Goal: Task Accomplishment & Management: Manage account settings

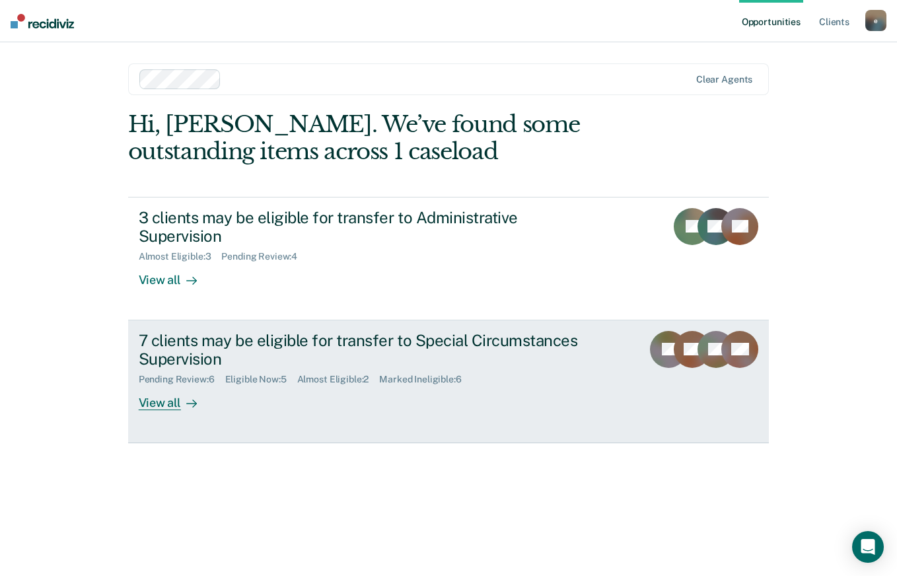
click at [328, 331] on div "7 clients may be eligible for transfer to Special Circumstances Supervision" at bounding box center [371, 350] width 464 height 38
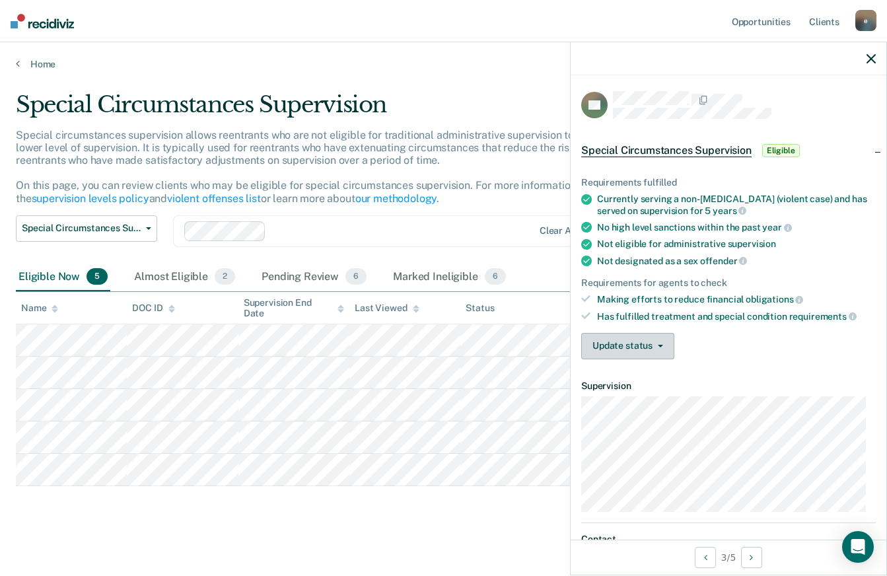
click at [661, 341] on button "Update status" at bounding box center [627, 346] width 93 height 26
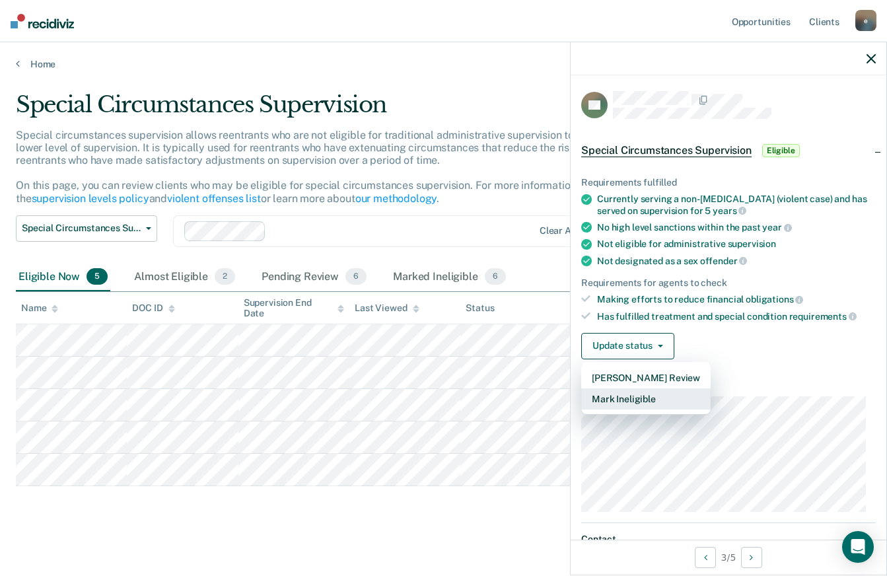
click at [646, 396] on button "Mark Ineligible" at bounding box center [645, 398] width 129 height 21
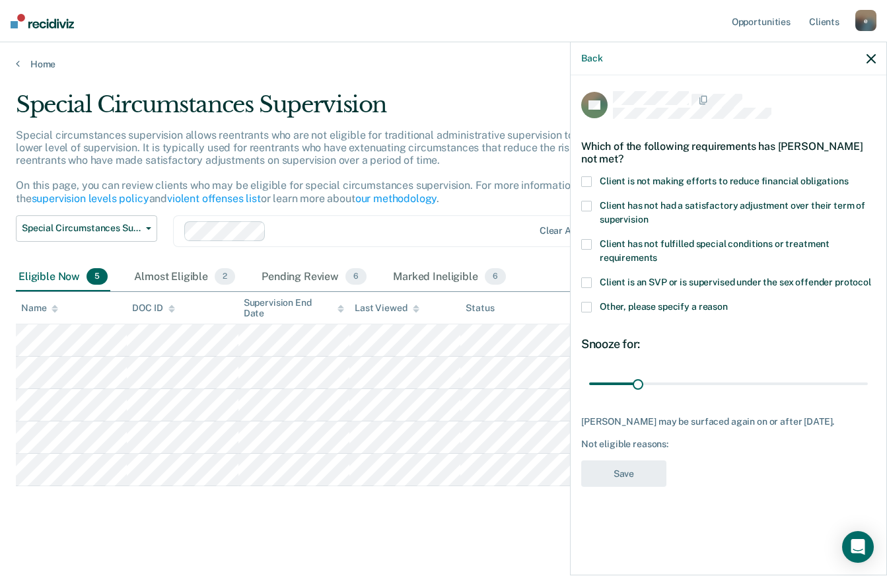
click at [588, 304] on span at bounding box center [586, 307] width 11 height 11
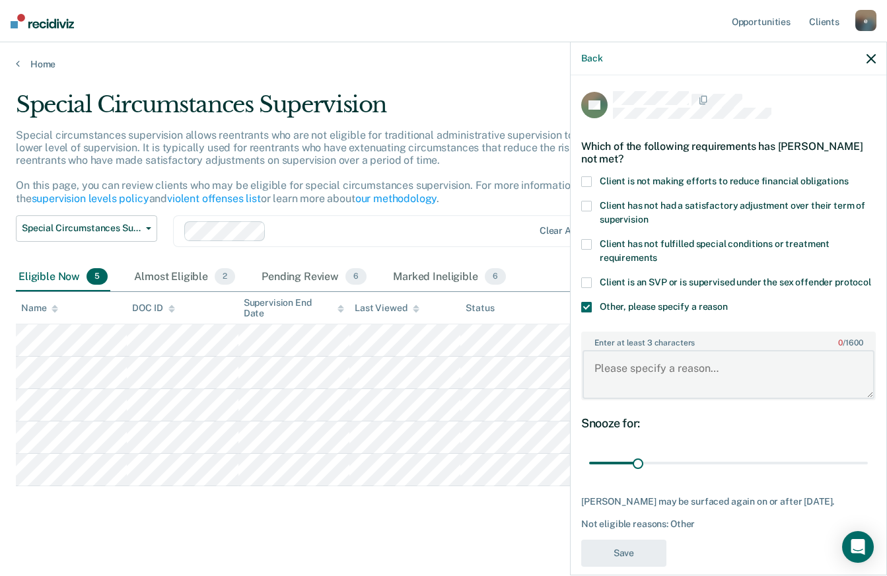
click at [606, 372] on textarea "Enter at least 3 characters 0 / 1600" at bounding box center [728, 374] width 292 height 49
type textarea "Burglary charges"
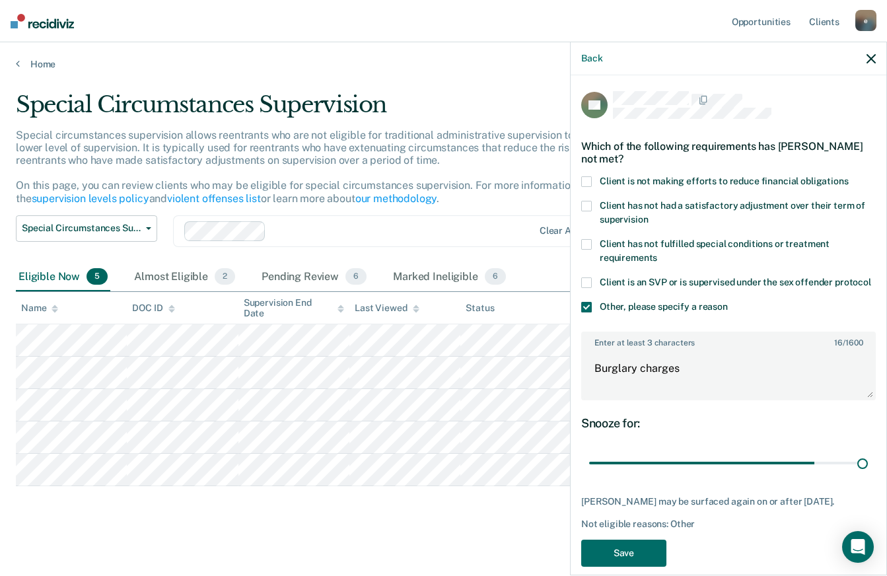
drag, startPoint x: 635, startPoint y: 478, endPoint x: 896, endPoint y: 487, distance: 261.0
type input "180"
click at [868, 475] on input "range" at bounding box center [728, 463] width 279 height 23
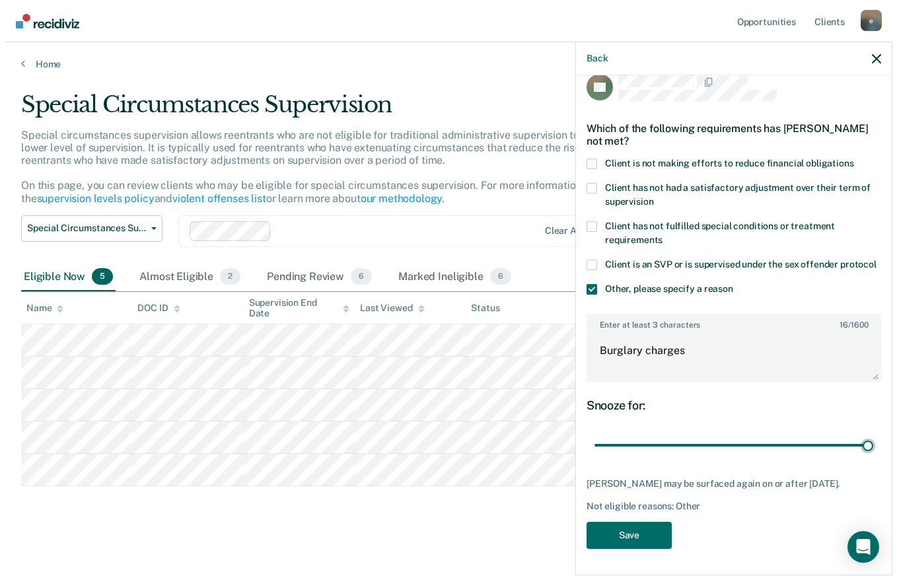
scroll to position [42, 0]
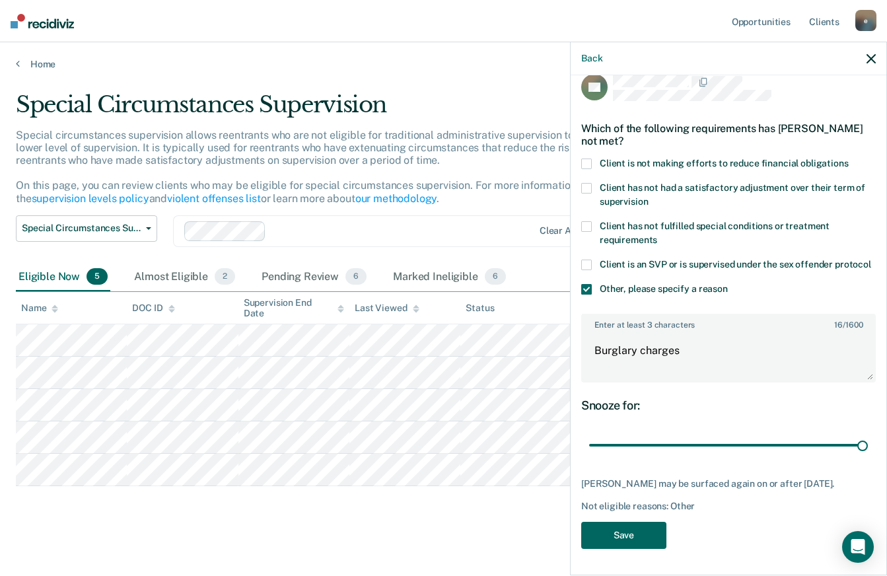
click at [639, 531] on button "Save" at bounding box center [623, 535] width 85 height 27
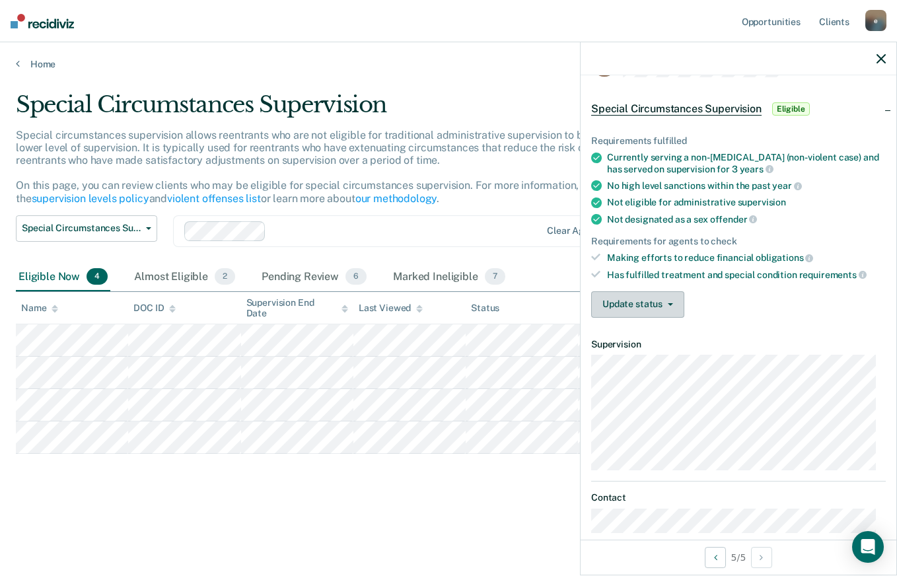
click at [671, 304] on button "Update status" at bounding box center [637, 304] width 93 height 26
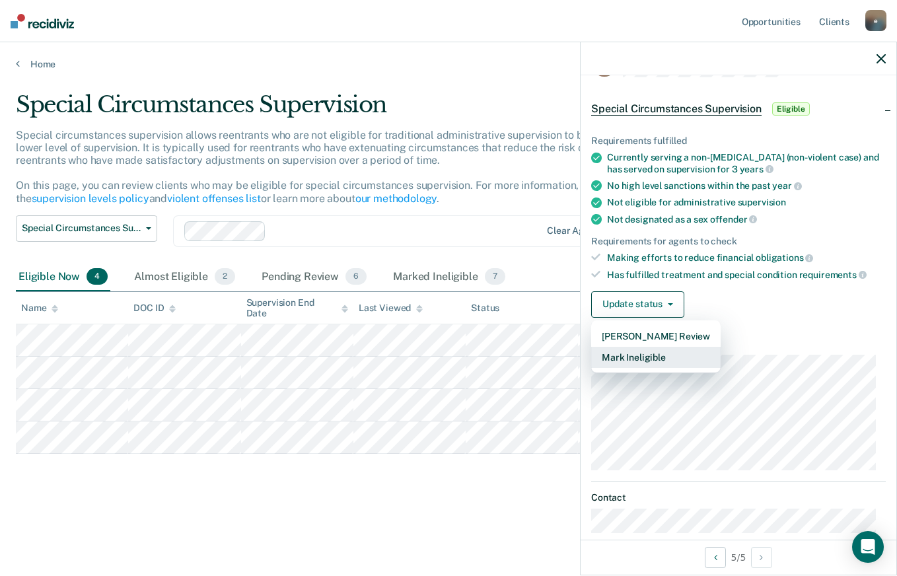
click at [640, 354] on button "Mark Ineligible" at bounding box center [655, 357] width 129 height 21
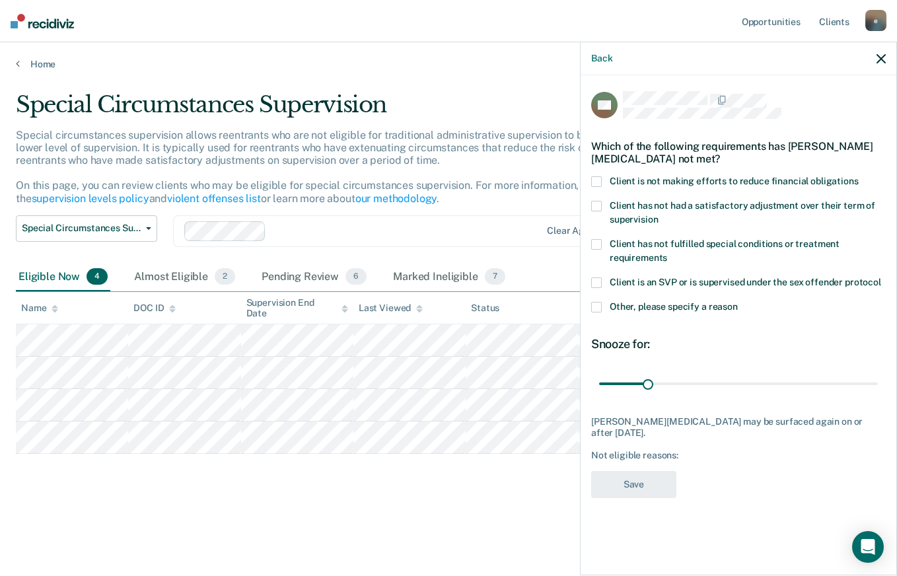
click at [598, 180] on span at bounding box center [596, 181] width 11 height 11
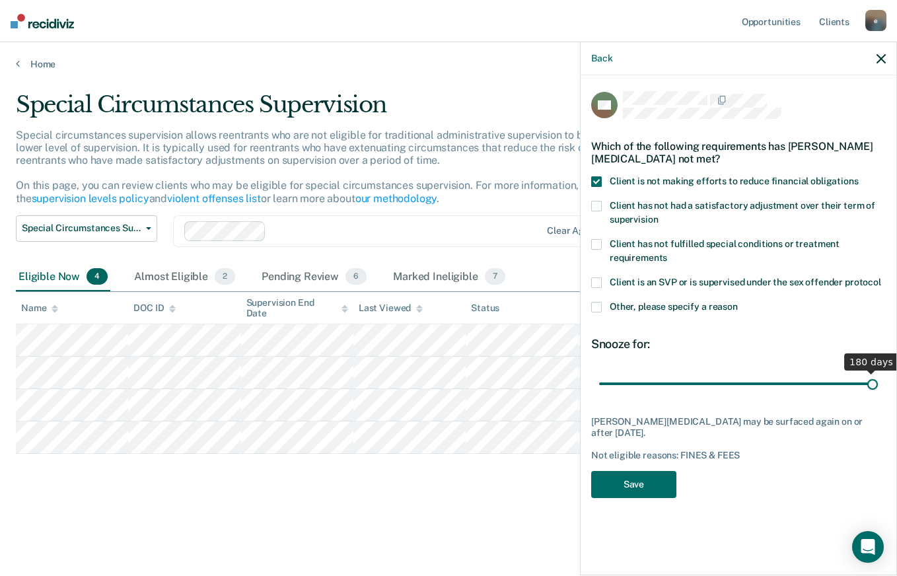
drag, startPoint x: 647, startPoint y: 383, endPoint x: 898, endPoint y: 416, distance: 253.1
type input "180"
click at [878, 395] on input "range" at bounding box center [738, 383] width 279 height 23
click at [641, 471] on button "Save" at bounding box center [633, 484] width 85 height 27
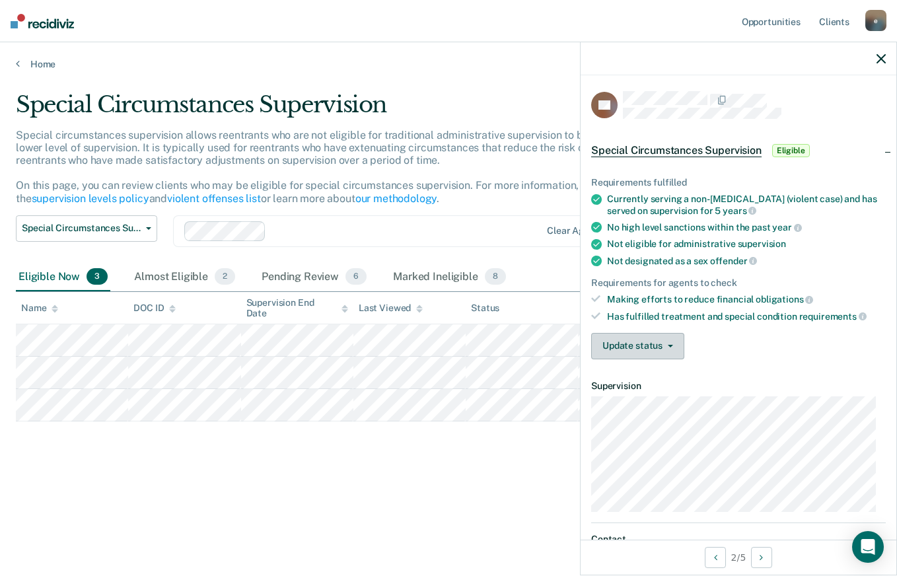
click at [663, 342] on button "Update status" at bounding box center [637, 346] width 93 height 26
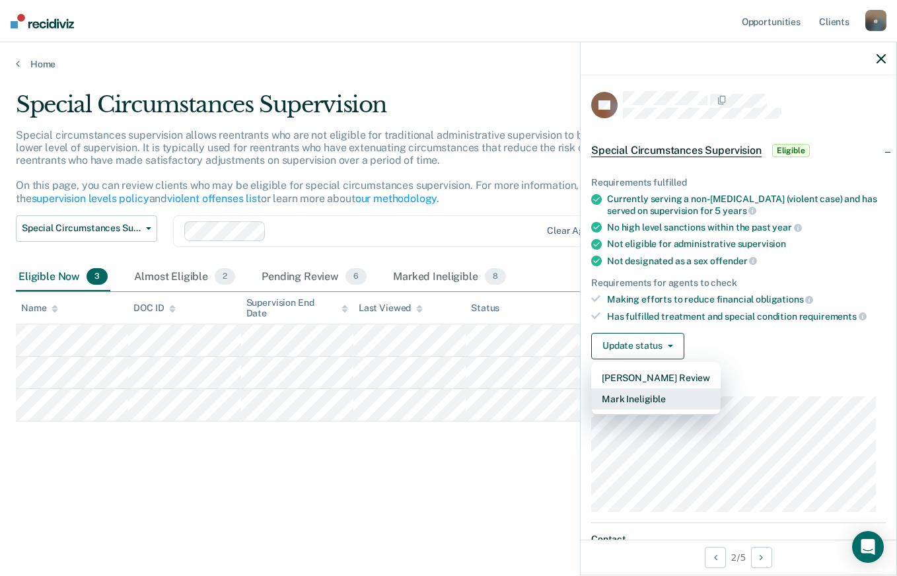
click at [644, 394] on button "Mark Ineligible" at bounding box center [655, 398] width 129 height 21
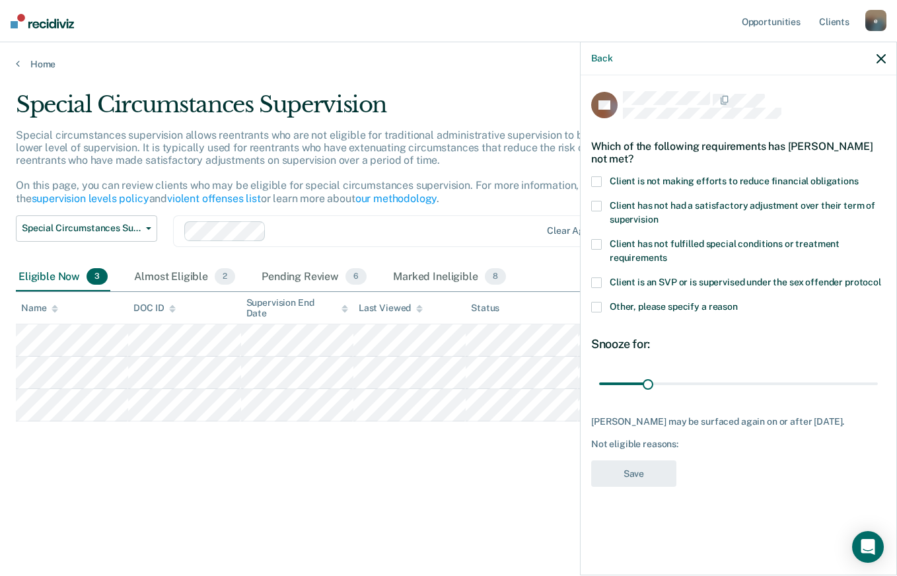
click at [598, 177] on span at bounding box center [596, 181] width 11 height 11
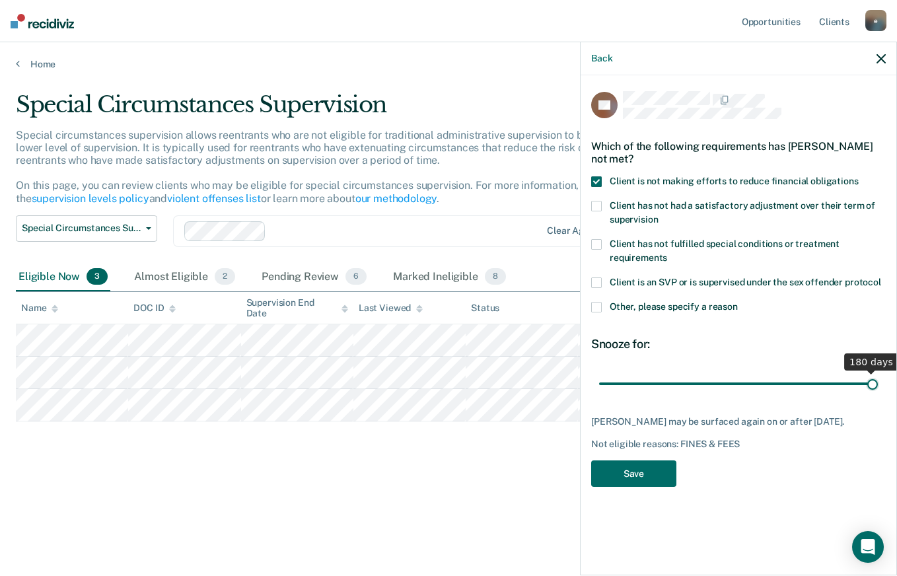
drag, startPoint x: 644, startPoint y: 379, endPoint x: 898, endPoint y: 386, distance: 254.3
type input "180"
click at [878, 386] on input "range" at bounding box center [738, 383] width 279 height 23
click at [629, 486] on button "Save" at bounding box center [633, 473] width 85 height 27
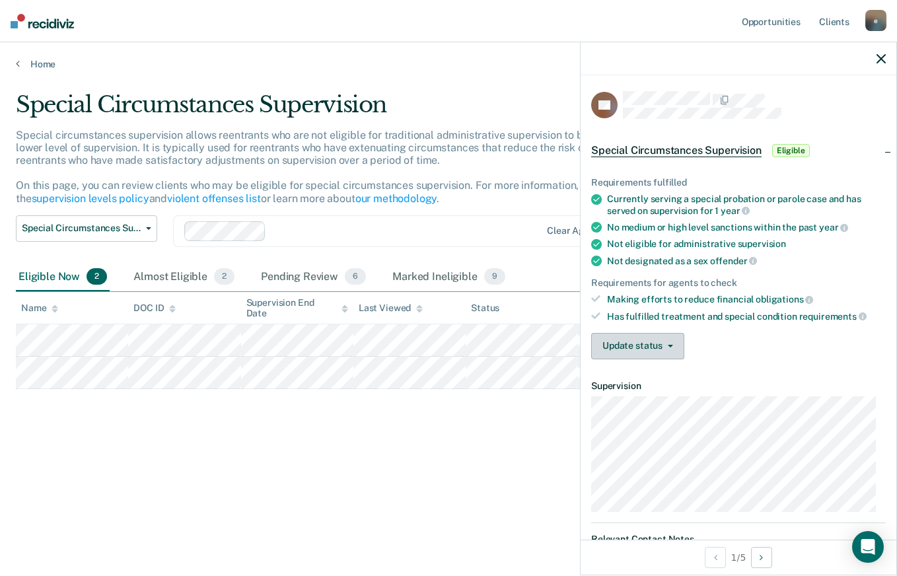
click at [621, 347] on button "Update status" at bounding box center [637, 346] width 93 height 26
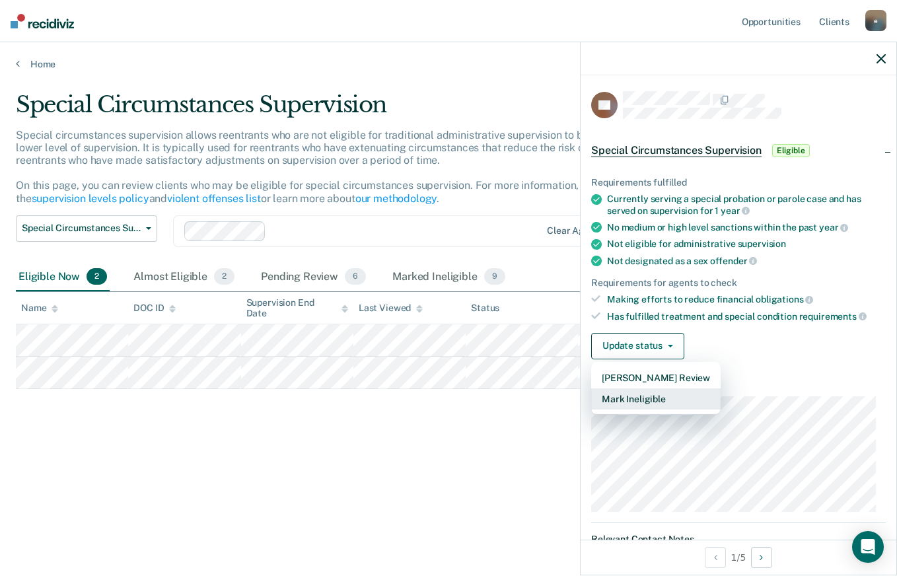
click at [636, 399] on button "Mark Ineligible" at bounding box center [655, 398] width 129 height 21
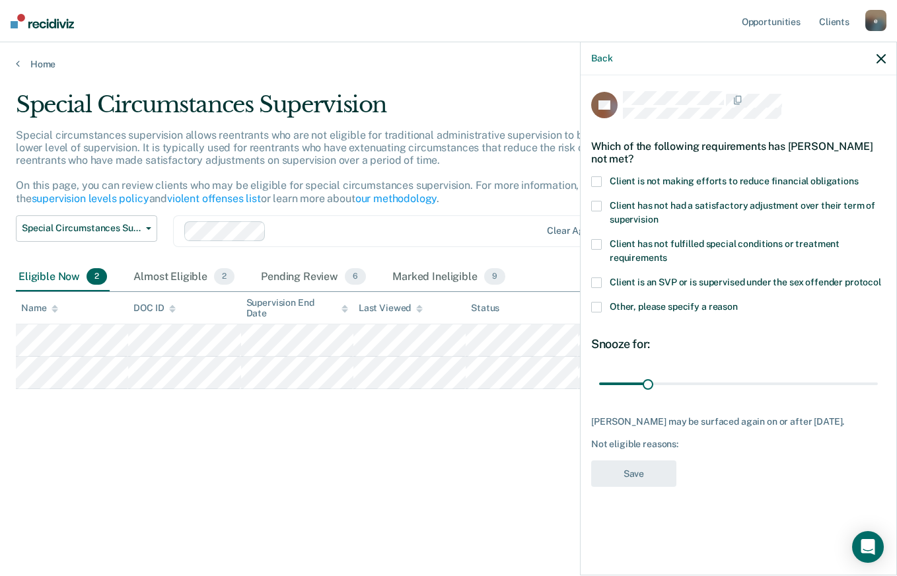
click at [594, 304] on span at bounding box center [596, 307] width 11 height 11
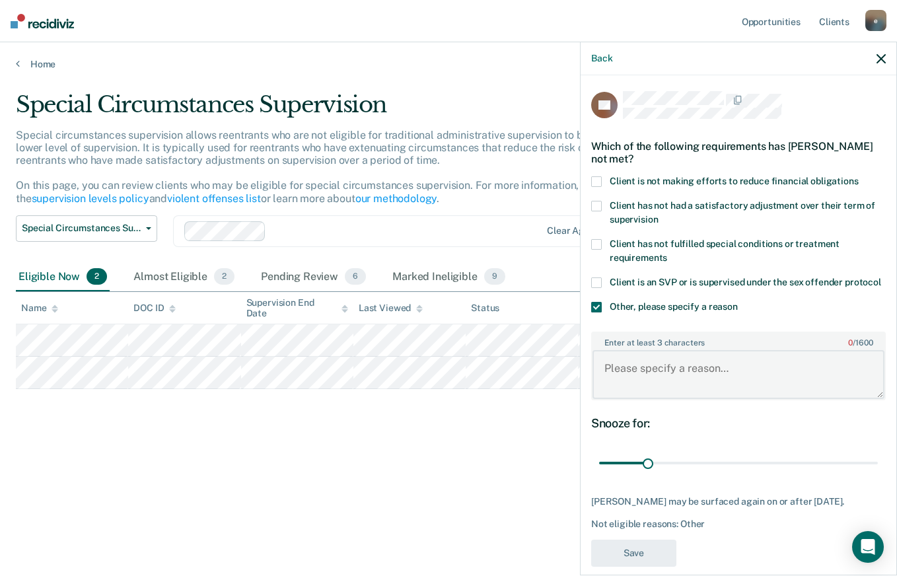
click at [626, 390] on textarea "Enter at least 3 characters 0 / 1600" at bounding box center [738, 374] width 292 height 49
type textarea "Death by delivery charges"
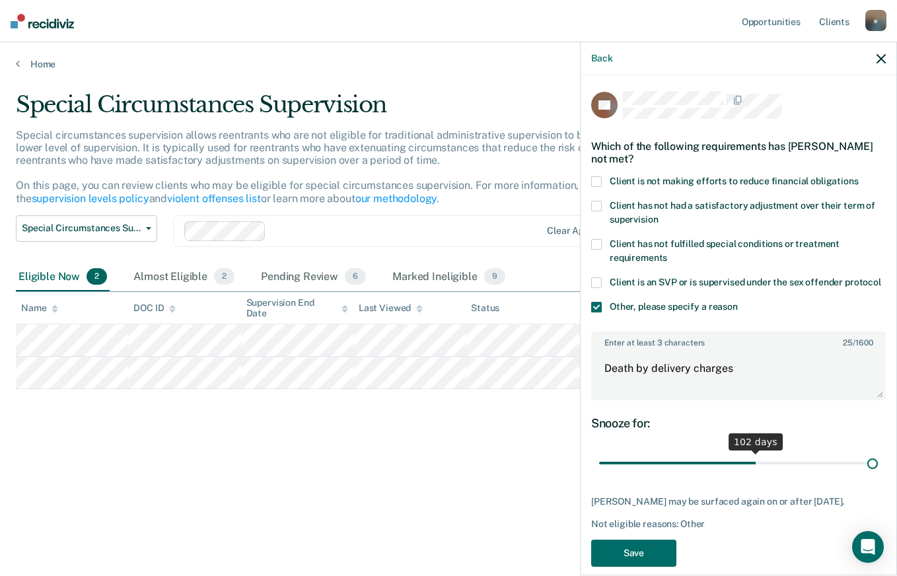
drag, startPoint x: 644, startPoint y: 477, endPoint x: 898, endPoint y: 501, distance: 255.3
type input "180"
click at [878, 475] on input "range" at bounding box center [738, 463] width 279 height 23
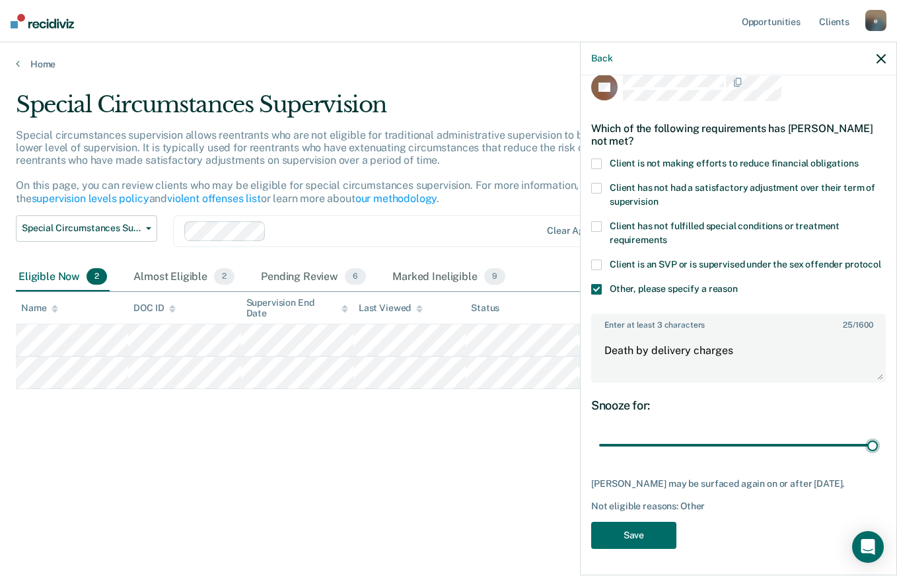
scroll to position [42, 0]
click at [629, 531] on button "Save" at bounding box center [633, 535] width 85 height 27
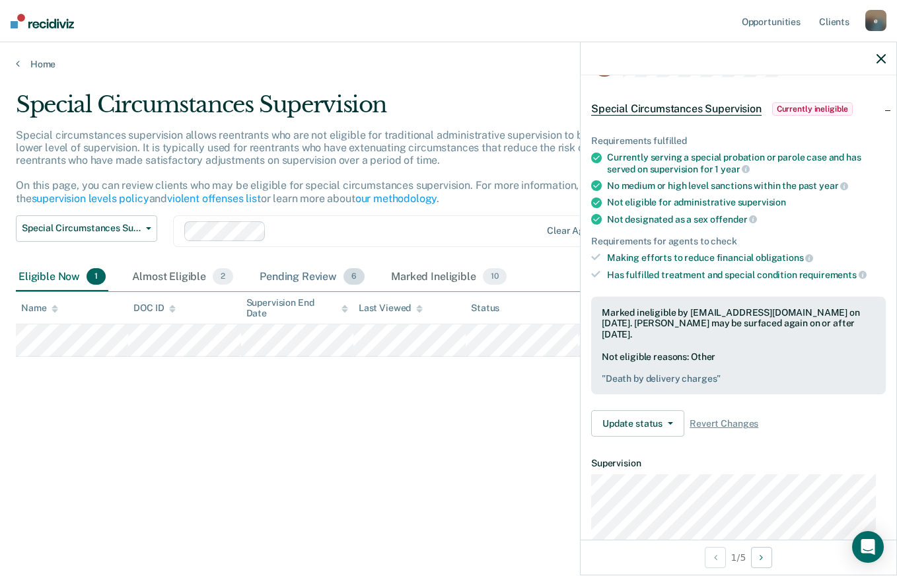
click at [311, 275] on div "Pending Review 6" at bounding box center [312, 277] width 110 height 29
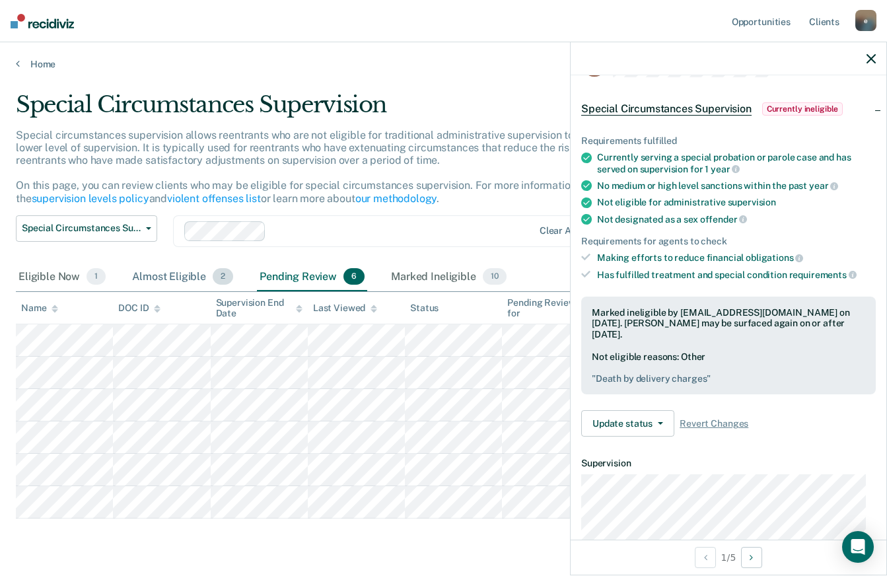
click at [171, 277] on div "Almost Eligible 2" at bounding box center [182, 277] width 106 height 29
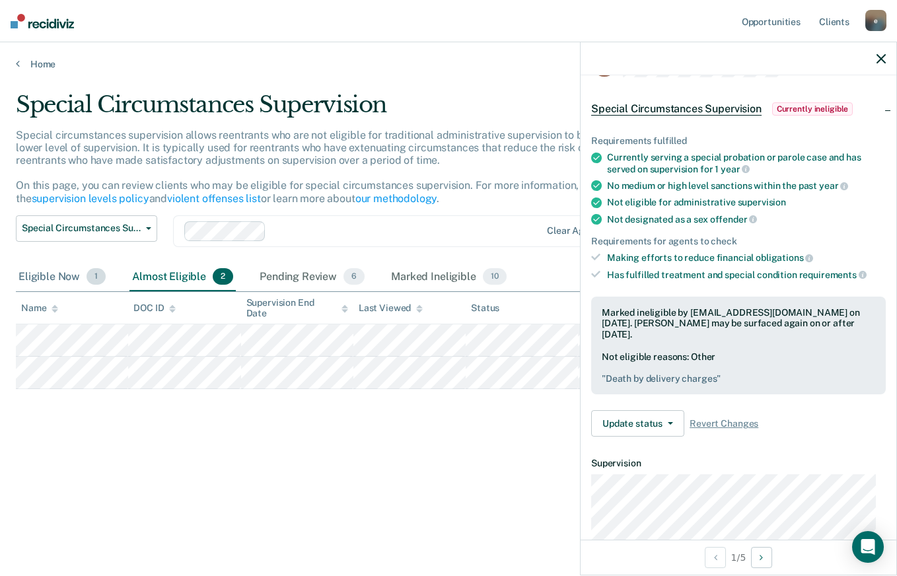
click at [39, 273] on div "Eligible Now 1" at bounding box center [62, 277] width 92 height 29
